Goal: Task Accomplishment & Management: Complete application form

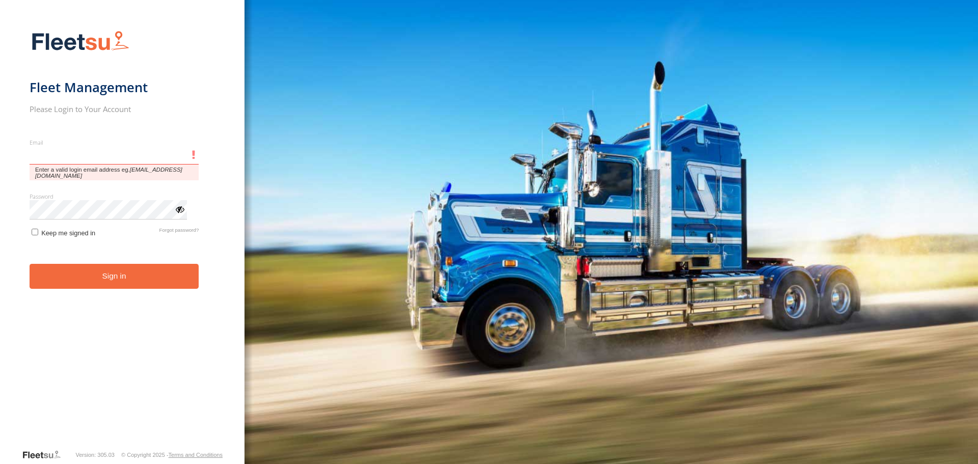
type input "**********"
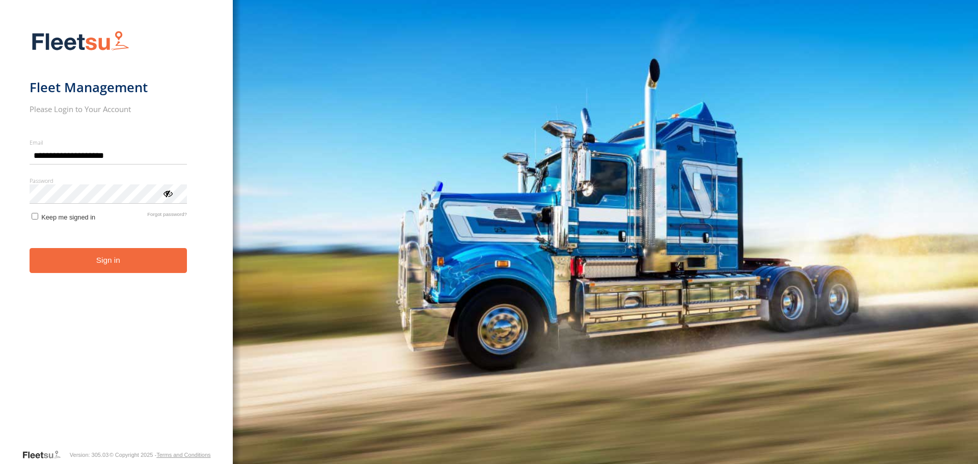
drag, startPoint x: 137, startPoint y: 246, endPoint x: 135, endPoint y: 255, distance: 9.3
click at [137, 246] on form "**********" at bounding box center [117, 236] width 174 height 424
click at [135, 255] on button "Sign in" at bounding box center [108, 260] width 157 height 25
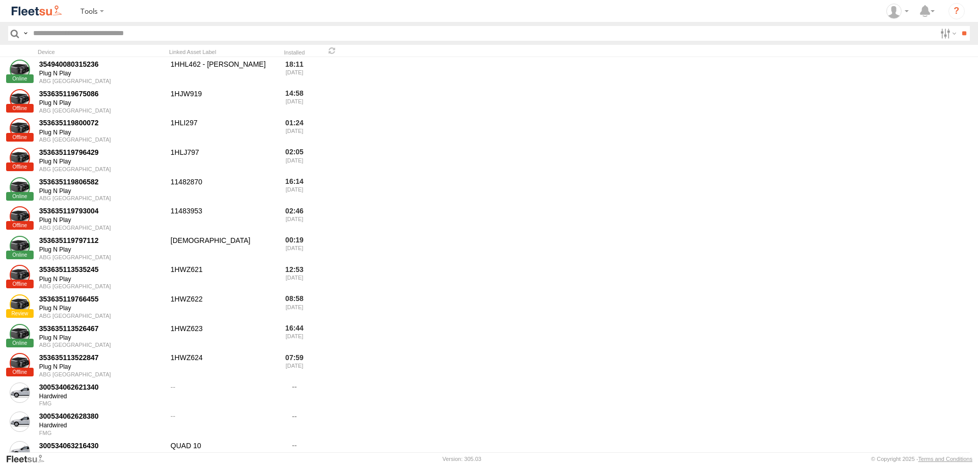
click at [103, 38] on input "text" at bounding box center [482, 33] width 906 height 15
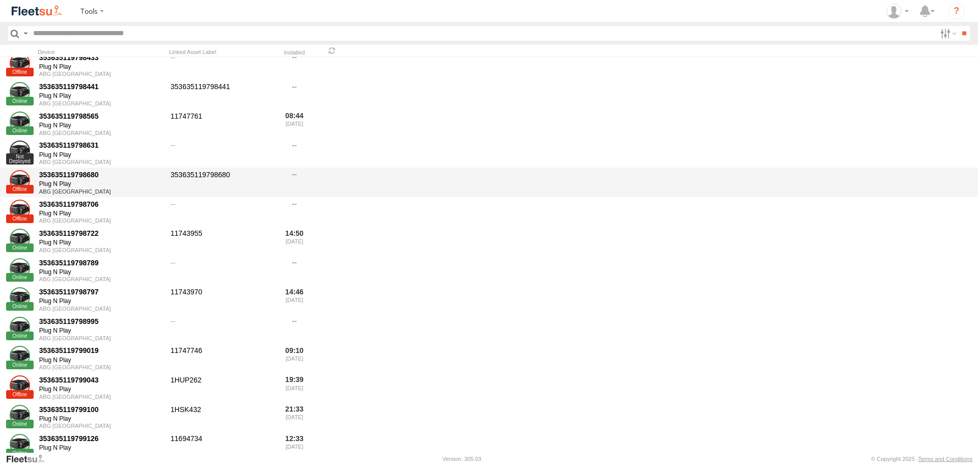
scroll to position [6976, 0]
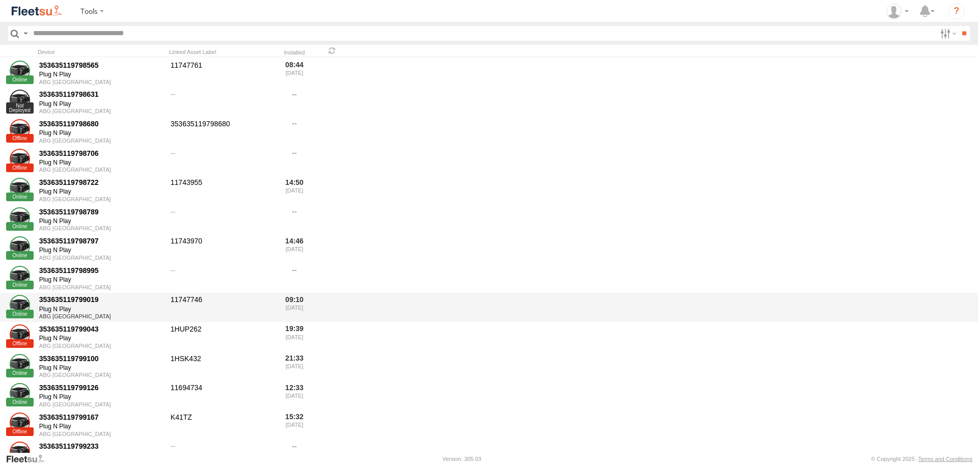
click at [212, 302] on div "11747746" at bounding box center [220, 307] width 102 height 27
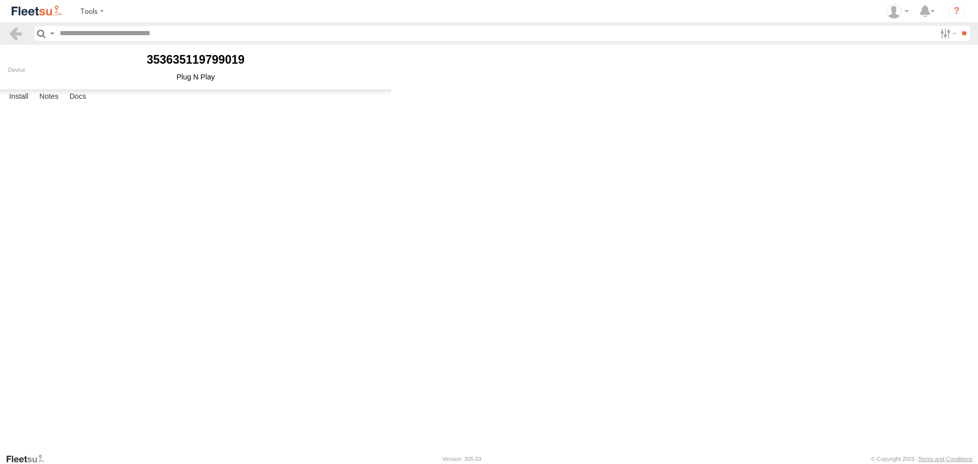
select select "******"
click at [50, 104] on label "Notes" at bounding box center [49, 97] width 30 height 14
click at [0, 0] on label "Close" at bounding box center [0, 0] width 0 height 0
click at [78, 104] on label "Docs" at bounding box center [77, 97] width 27 height 14
click at [0, 0] on label "Close" at bounding box center [0, 0] width 0 height 0
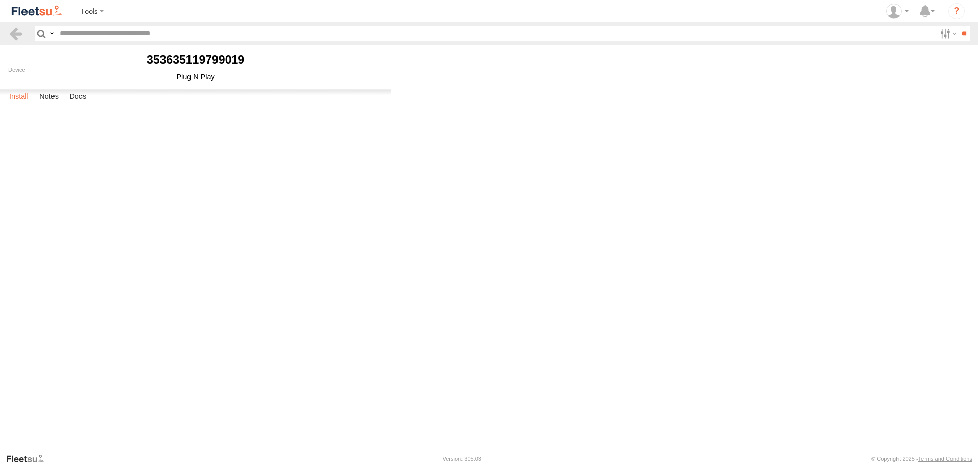
click at [16, 104] on label "Install" at bounding box center [19, 97] width 30 height 14
click at [0, 0] on div "11747746" at bounding box center [0, 0] width 0 height 0
click at [211, 63] on b "353635119799019" at bounding box center [196, 59] width 98 height 13
click at [558, 271] on body "[PERSON_NAME] ABG [GEOGRAPHIC_DATA]" at bounding box center [489, 232] width 978 height 464
